Goal: Task Accomplishment & Management: Manage account settings

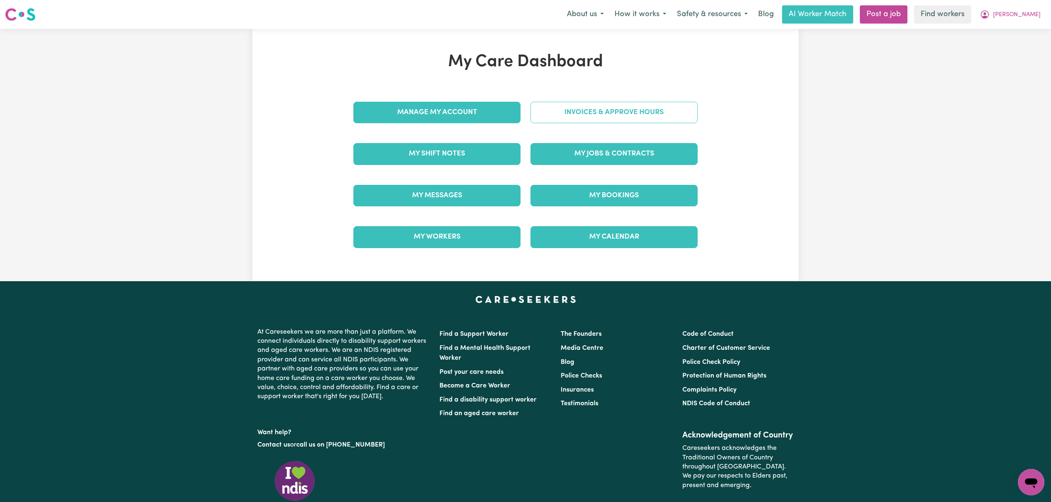
click at [552, 109] on link "Invoices & Approve Hours" at bounding box center [613, 113] width 167 height 22
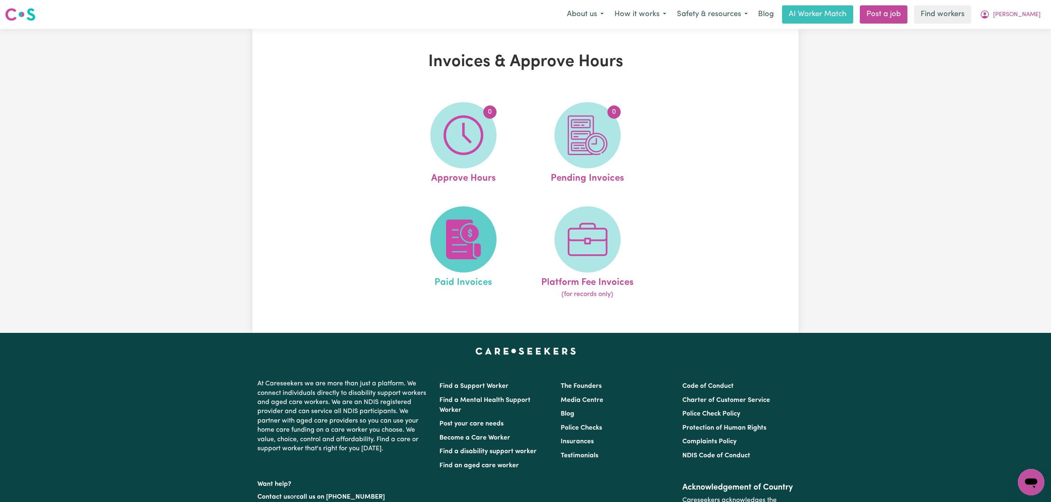
click at [462, 250] on img at bounding box center [463, 240] width 40 height 40
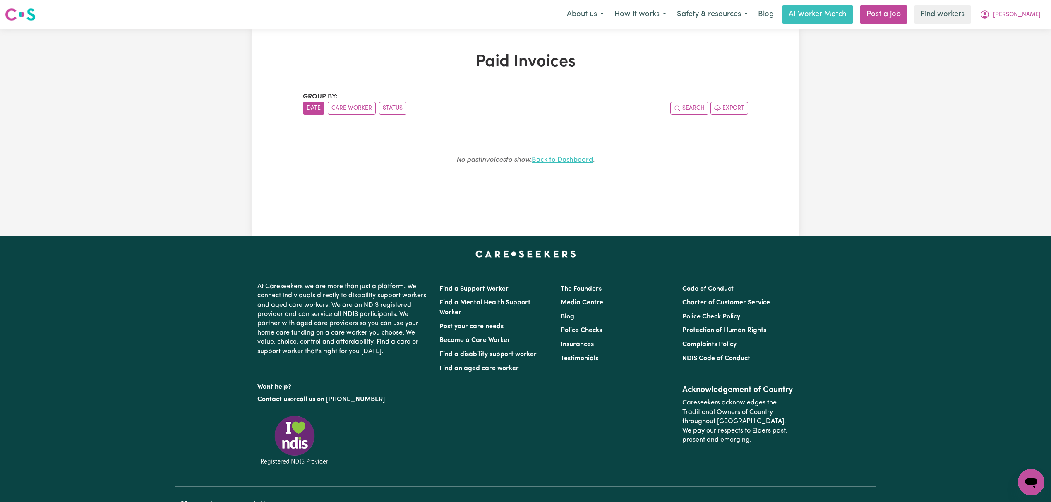
click at [570, 161] on link "Back to Dashboard" at bounding box center [561, 159] width 61 height 7
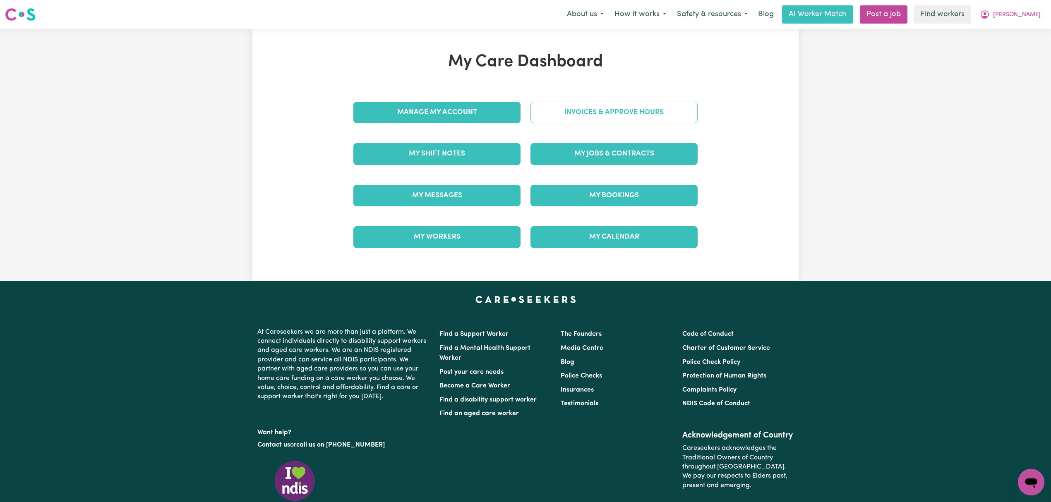
click at [583, 111] on link "Invoices & Approve Hours" at bounding box center [613, 113] width 167 height 22
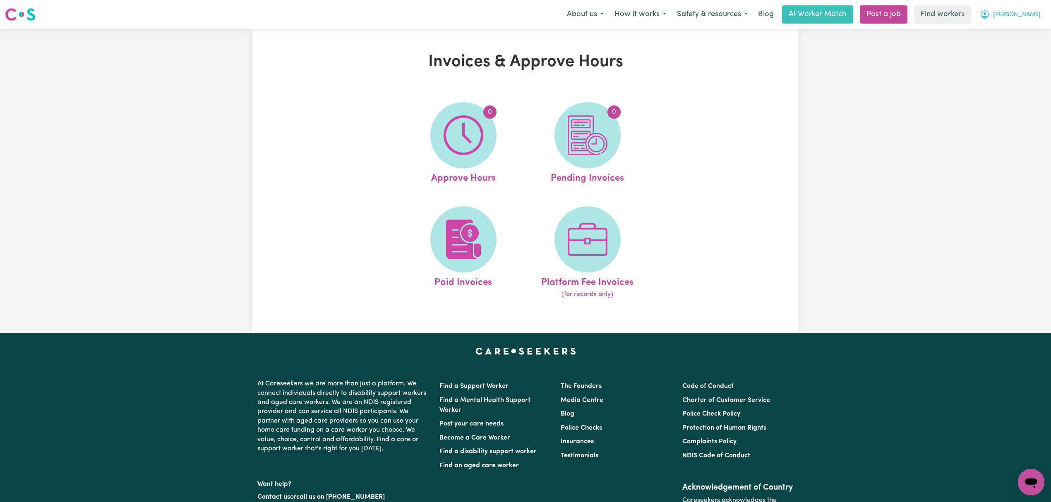
click at [1038, 17] on span "[PERSON_NAME]" at bounding box center [1017, 14] width 48 height 9
click at [1007, 30] on link "My Dashboard" at bounding box center [1012, 32] width 65 height 16
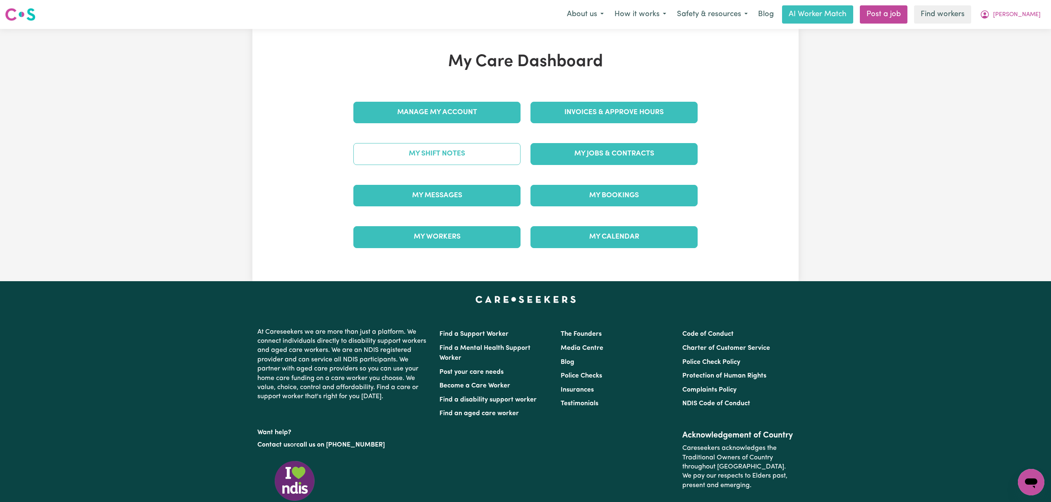
click at [497, 150] on link "My Shift Notes" at bounding box center [436, 154] width 167 height 22
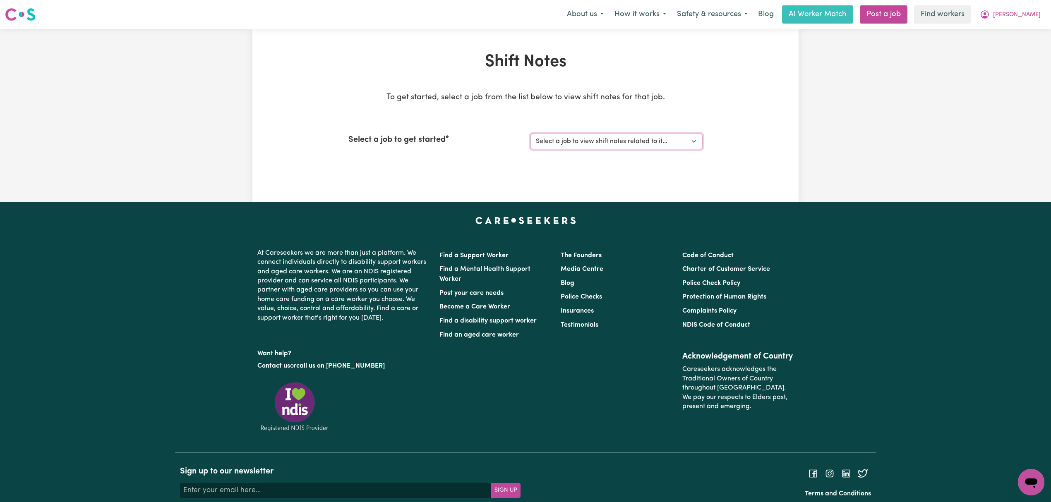
click at [570, 139] on select "Select a job to view shift notes related to it... Support Worker Needed in [GEO…" at bounding box center [616, 142] width 172 height 16
select select "15076"
click at [530, 134] on select "Select a job to view shift notes related to it... Support Worker Needed in [GEO…" at bounding box center [616, 142] width 172 height 16
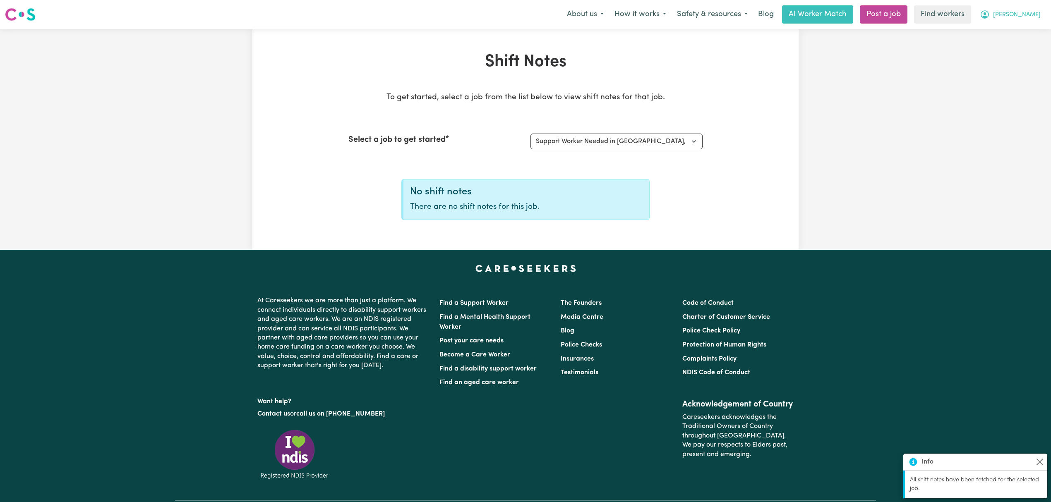
click at [1028, 12] on span "[PERSON_NAME]" at bounding box center [1017, 14] width 48 height 9
click at [1015, 30] on link "My Dashboard" at bounding box center [1012, 32] width 65 height 16
